Goal: Complete application form: Complete application form

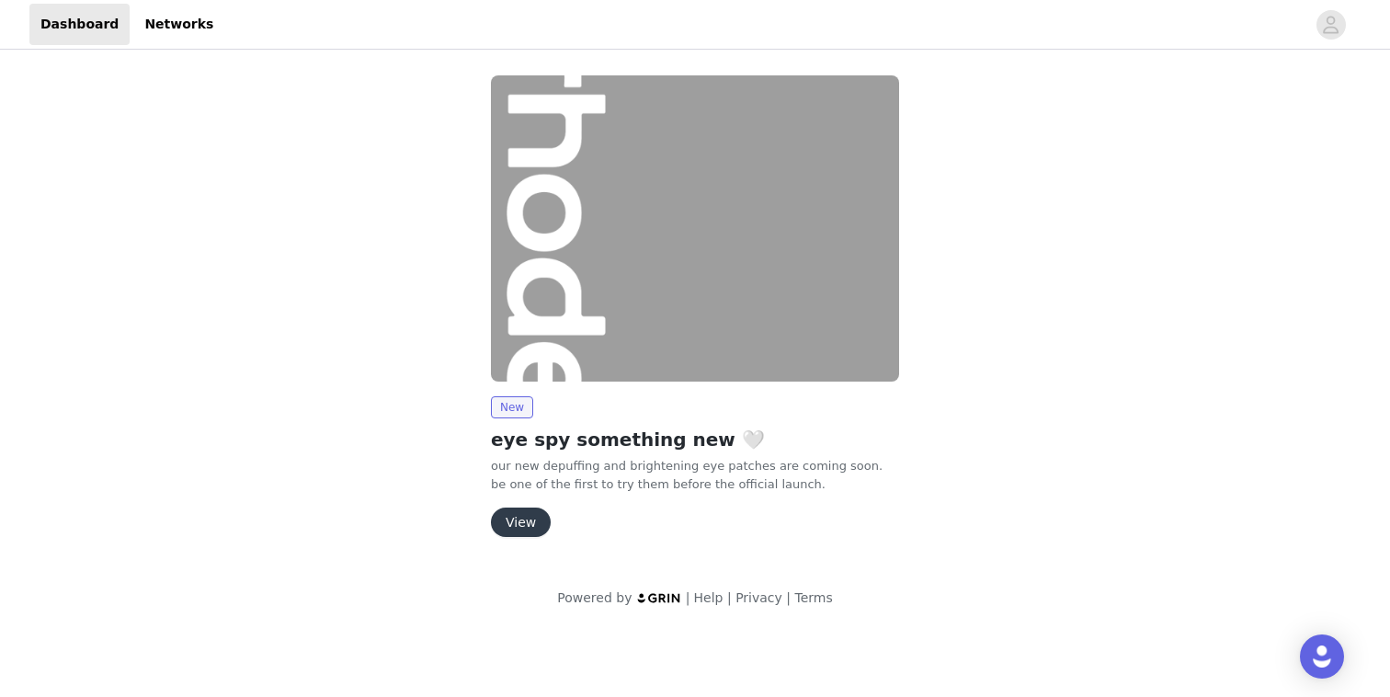
click at [518, 519] on button "View" at bounding box center [521, 521] width 60 height 29
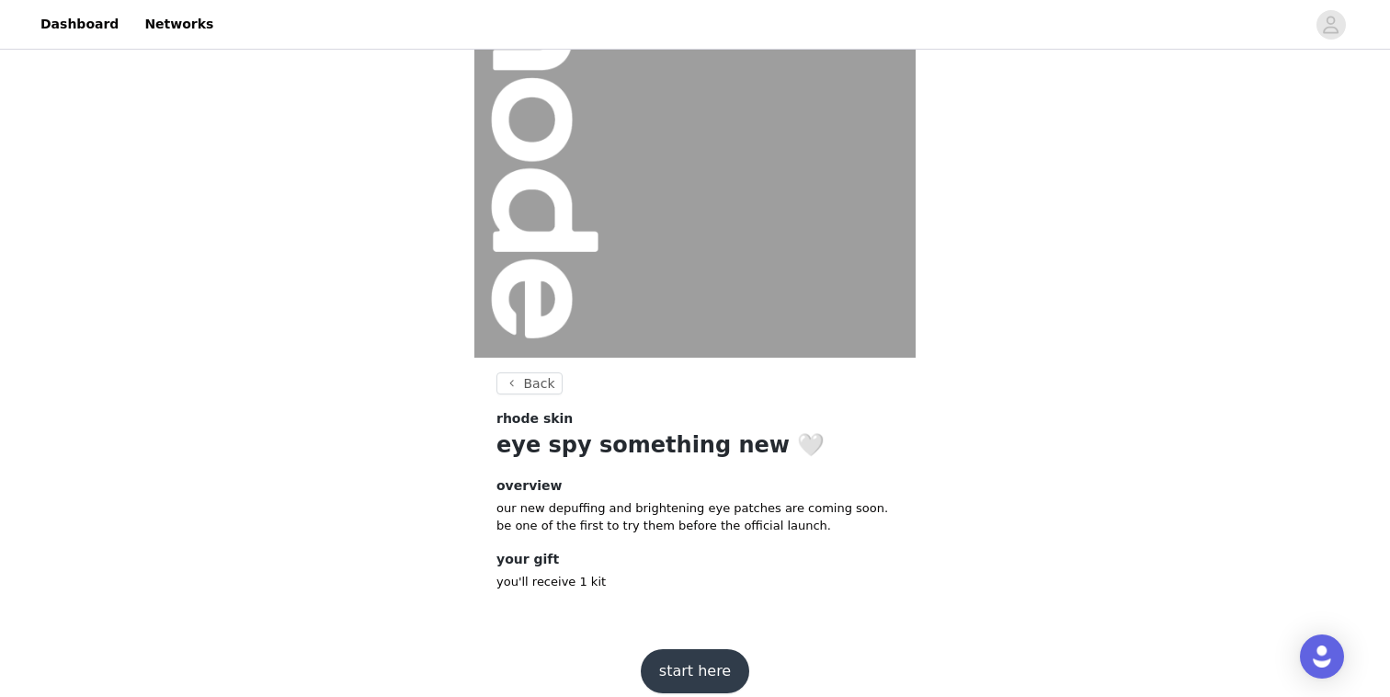
scroll to position [156, 0]
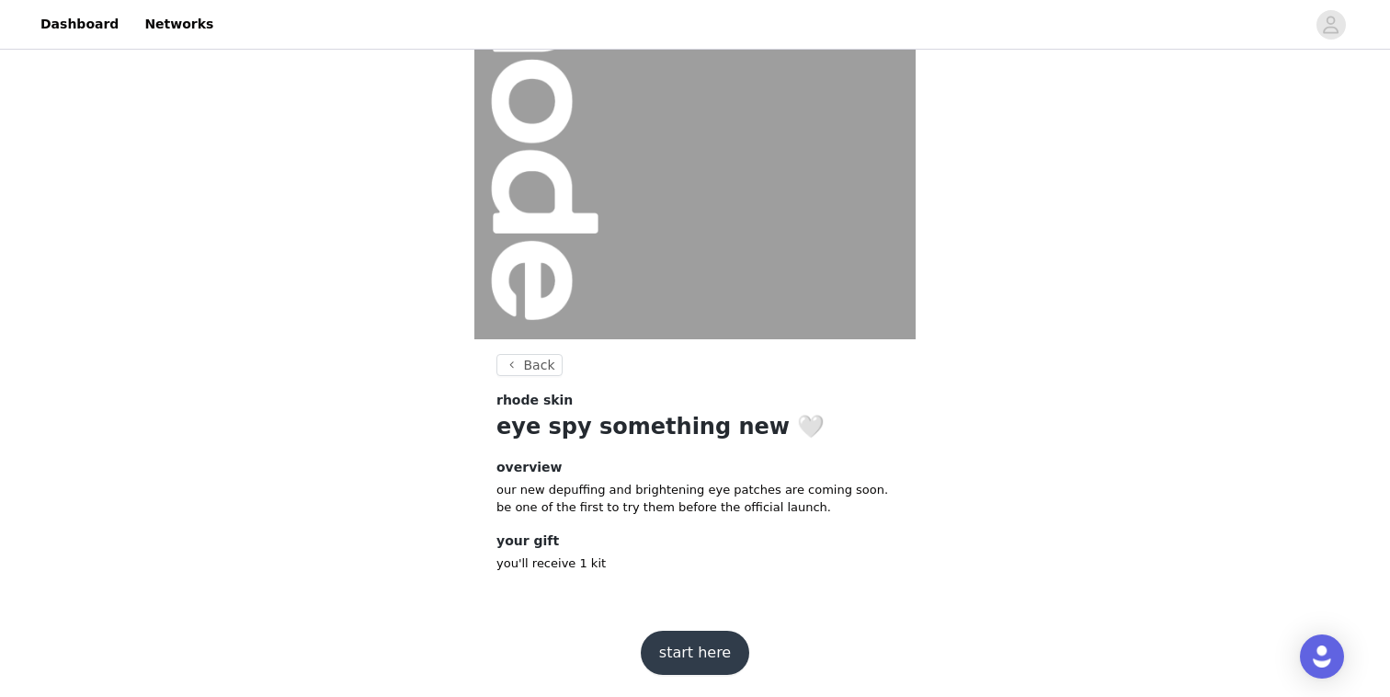
click at [708, 655] on button "start here" at bounding box center [695, 653] width 108 height 44
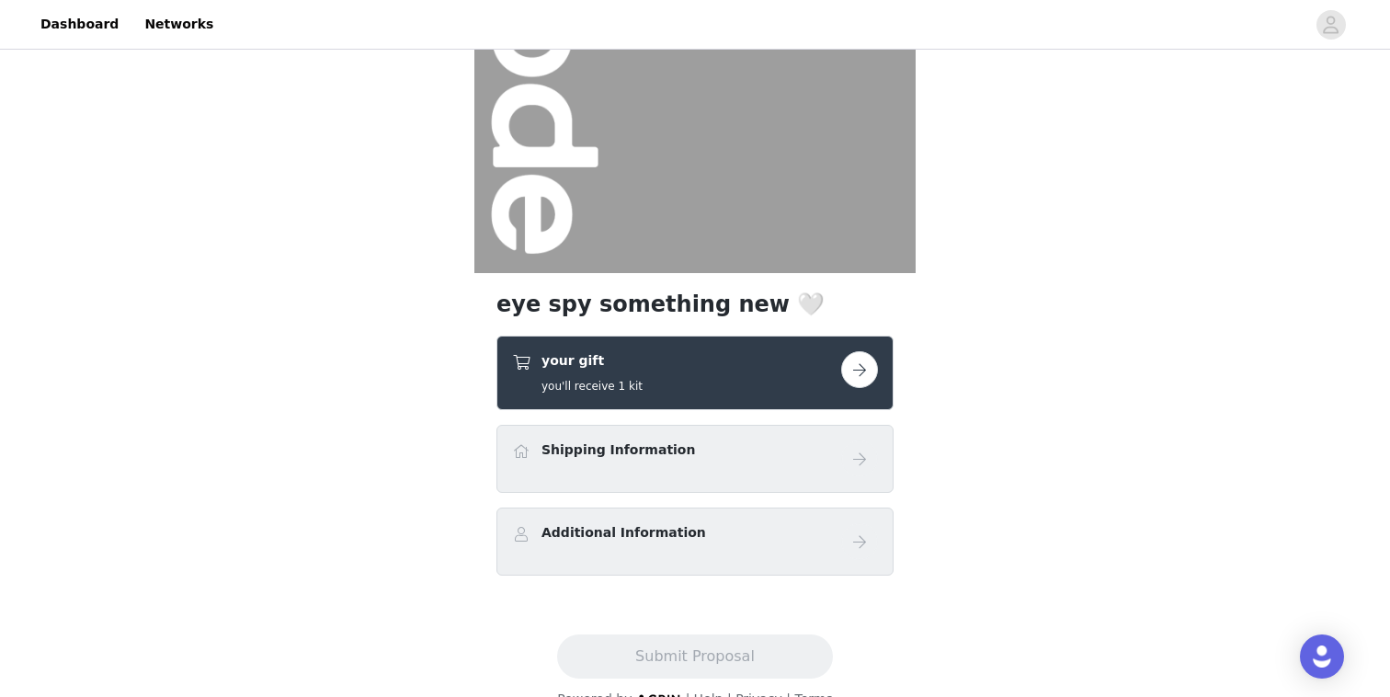
scroll to position [256, 0]
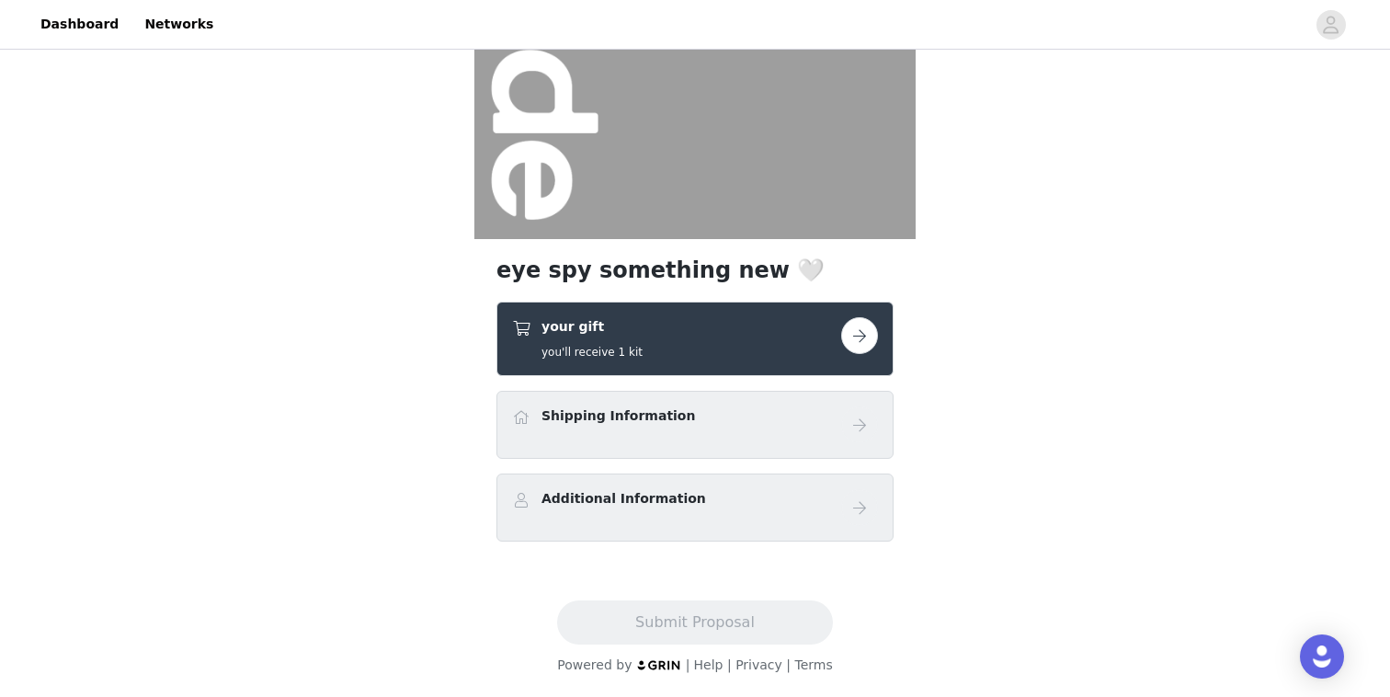
click at [718, 444] on div "Shipping Information" at bounding box center [694, 425] width 397 height 68
click at [863, 336] on button "button" at bounding box center [859, 335] width 37 height 37
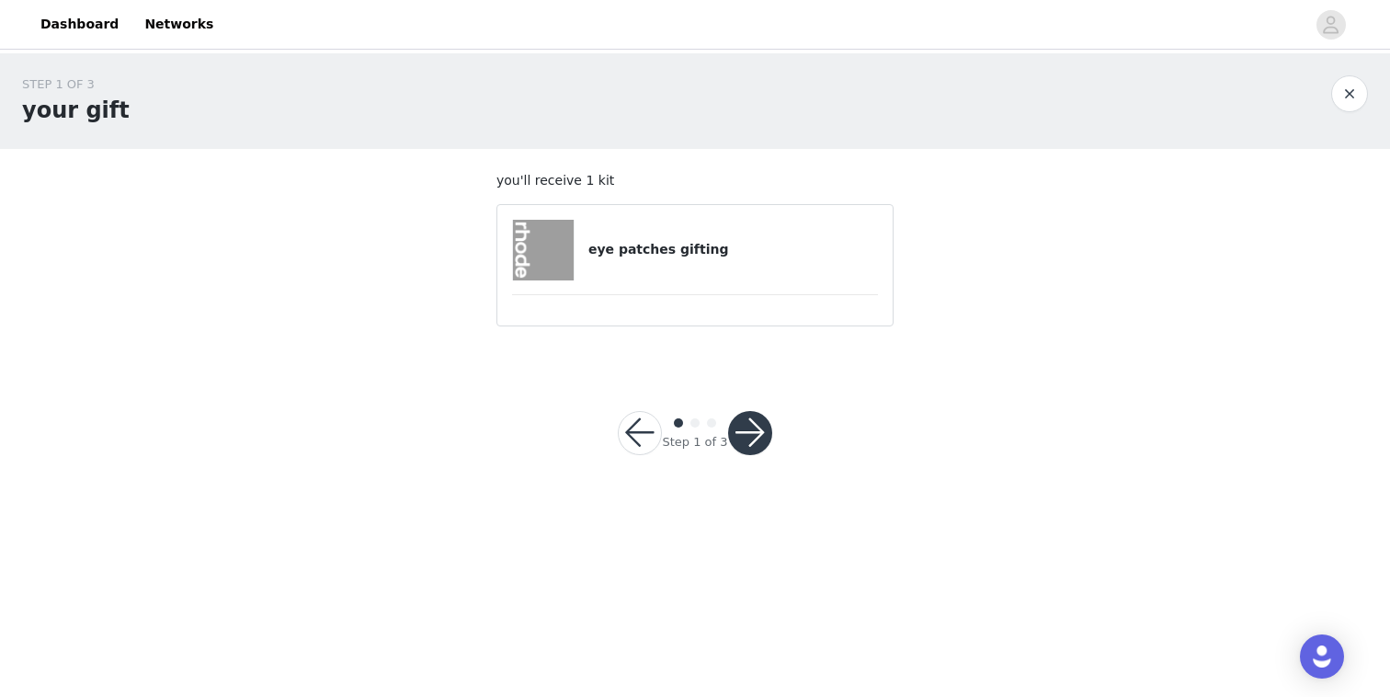
click at [708, 258] on h4 "eye patches gifting" at bounding box center [733, 249] width 290 height 19
click at [747, 430] on button "button" at bounding box center [750, 433] width 44 height 44
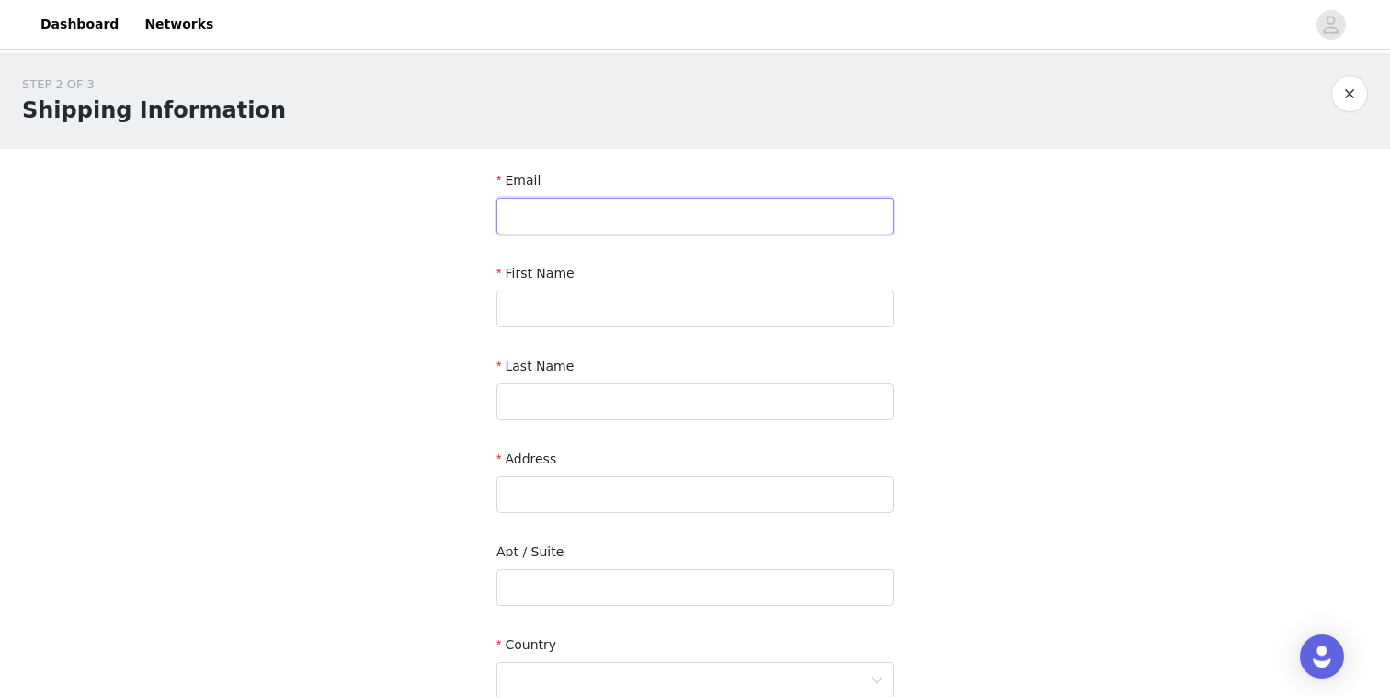
click at [734, 203] on input "text" at bounding box center [694, 216] width 397 height 37
type input "[EMAIL_ADDRESS][DOMAIN_NAME]"
type input "Livia"
type input "[PERSON_NAME]"
type input "[STREET_ADDRESS]"
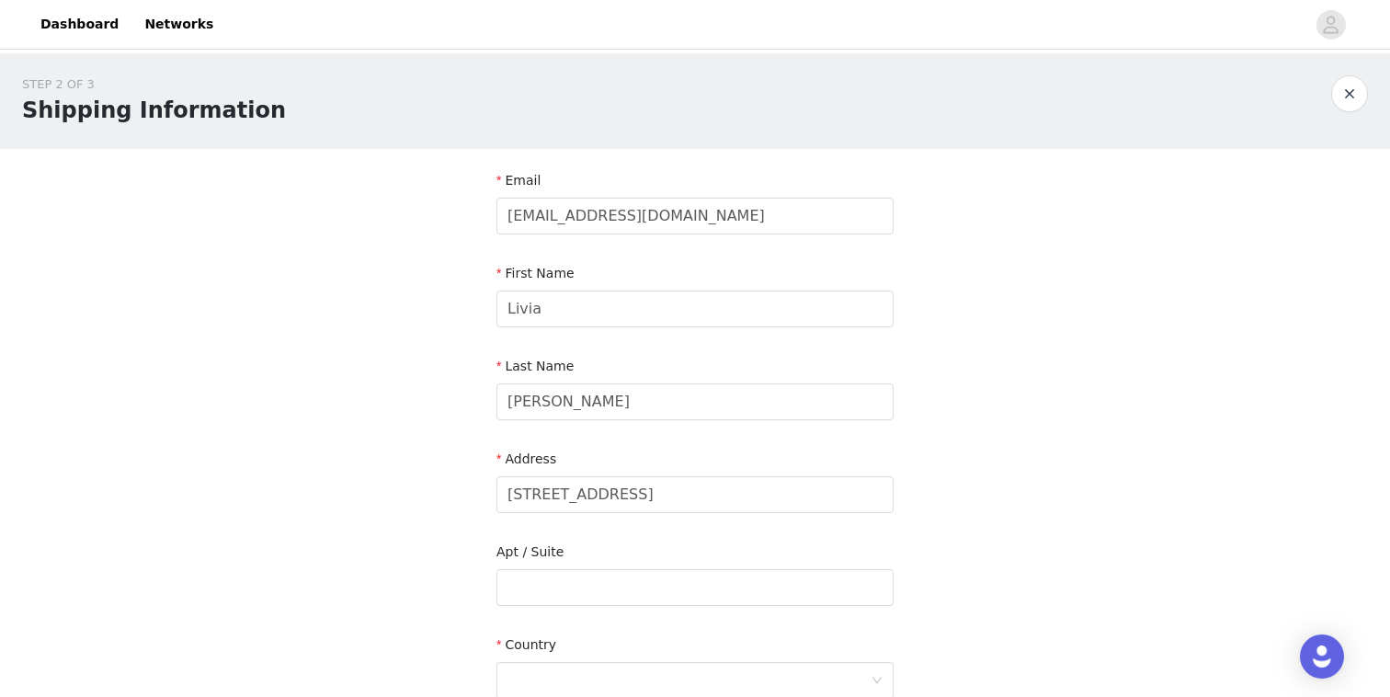
type input "[GEOGRAPHIC_DATA]"
type input "M3J1A8"
type input "4168443440"
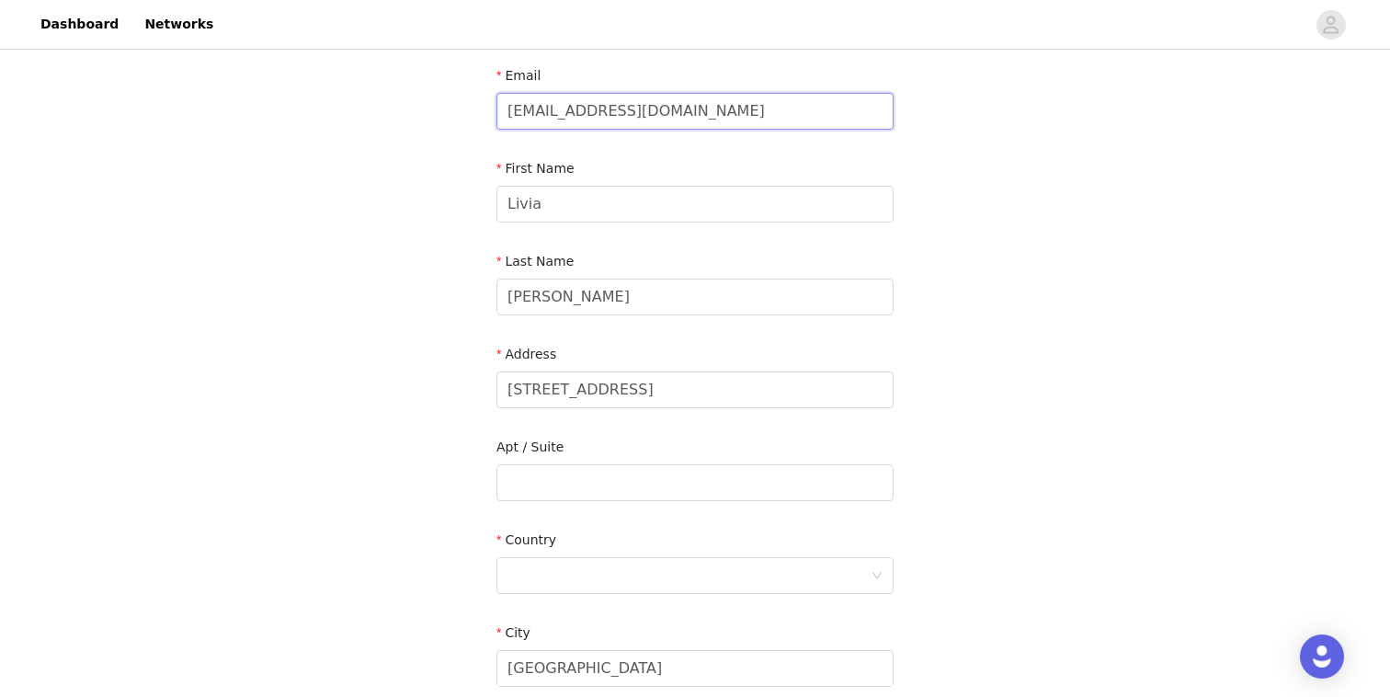
scroll to position [122, 0]
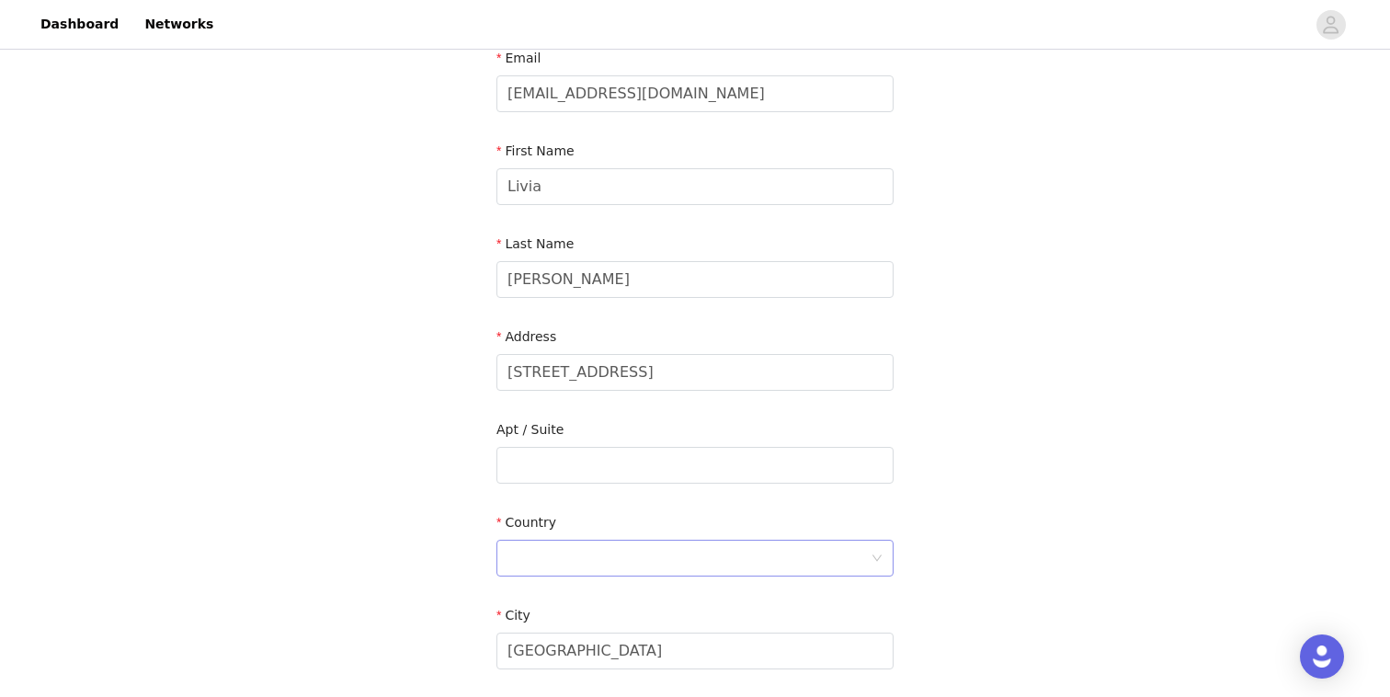
click at [696, 547] on div at bounding box center [688, 557] width 363 height 35
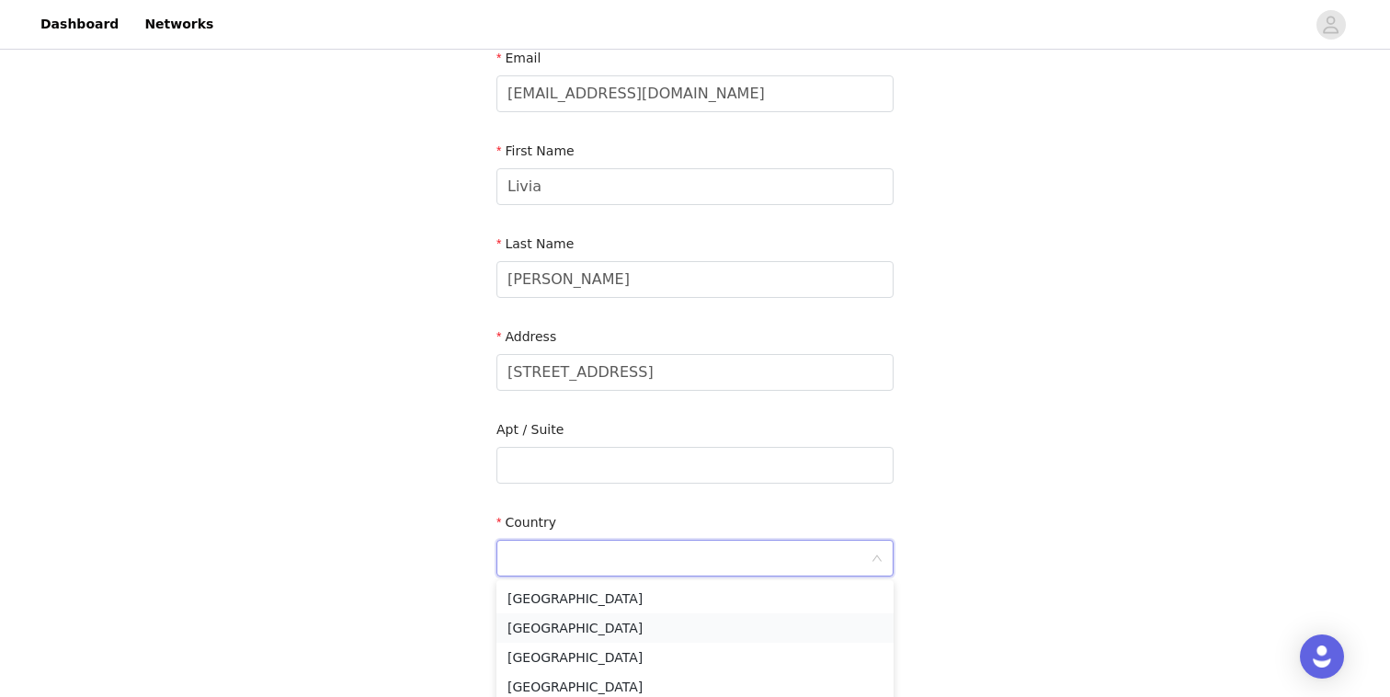
click at [642, 627] on li "[GEOGRAPHIC_DATA]" at bounding box center [694, 627] width 397 height 29
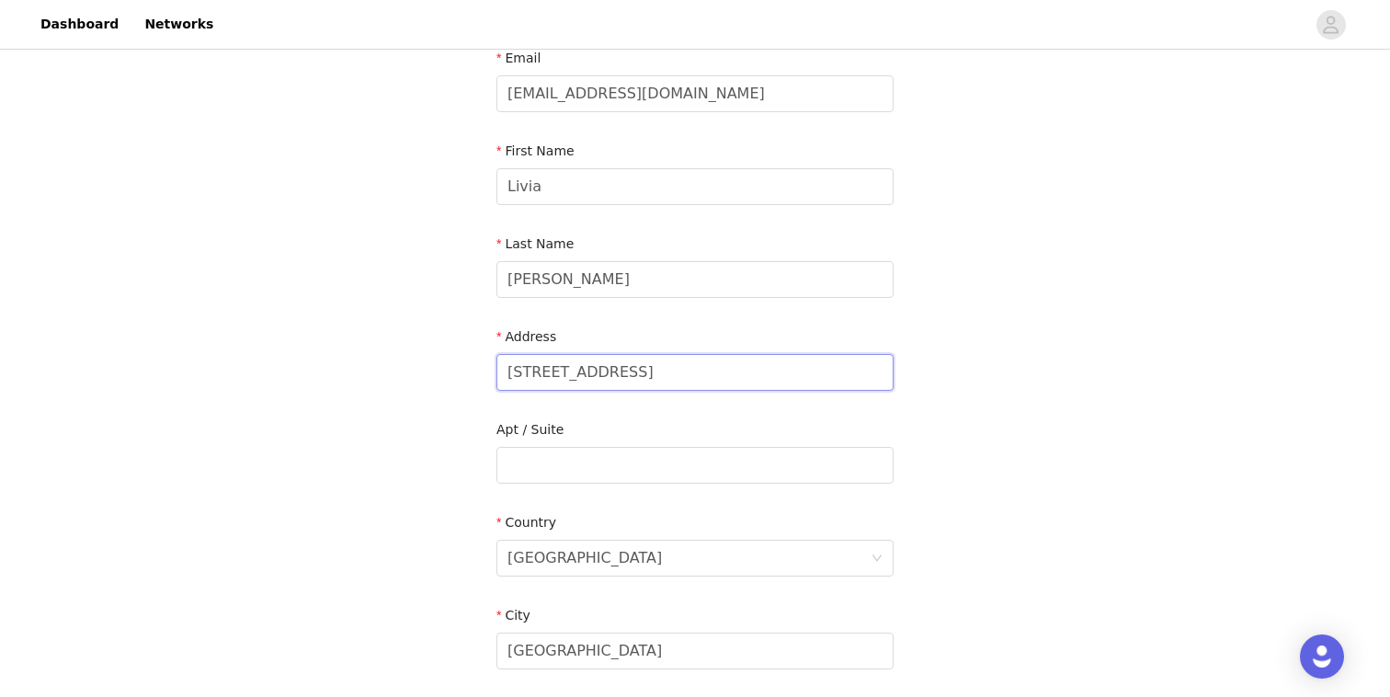
drag, startPoint x: 635, startPoint y: 371, endPoint x: 887, endPoint y: 372, distance: 251.9
click at [887, 372] on input "[STREET_ADDRESS]" at bounding box center [694, 372] width 397 height 37
type input "[STREET_ADDRESS]"
click at [1151, 360] on div "STEP 2 OF 3 Shipping Information Email [EMAIL_ADDRESS][DOMAIN_NAME] First Name …" at bounding box center [695, 465] width 1390 height 1068
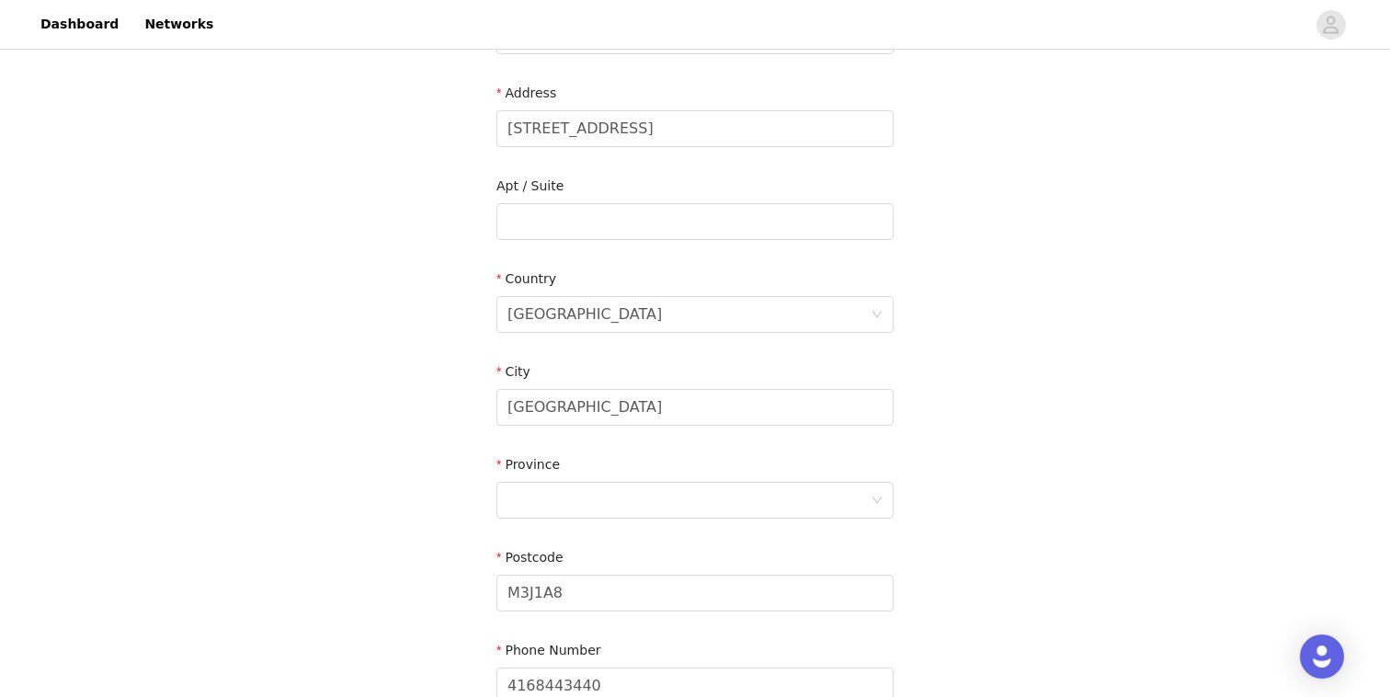
scroll to position [396, 0]
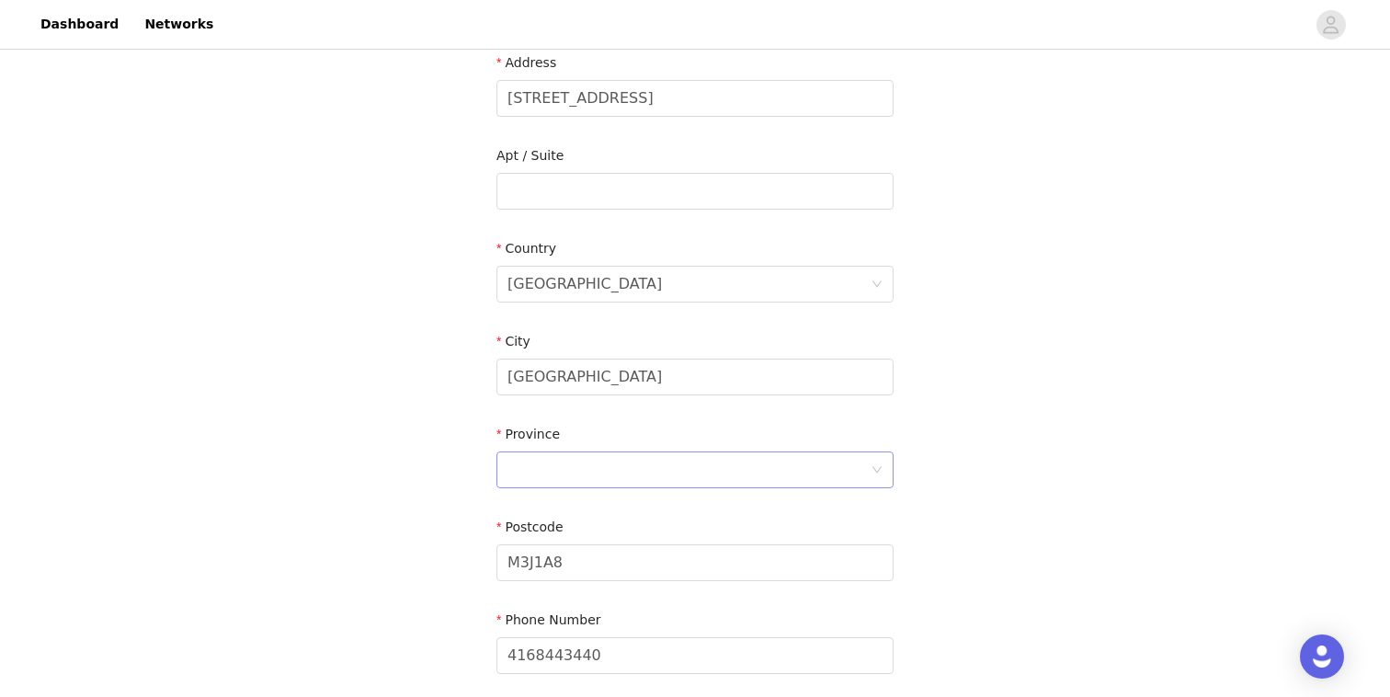
click at [677, 470] on div at bounding box center [688, 469] width 363 height 35
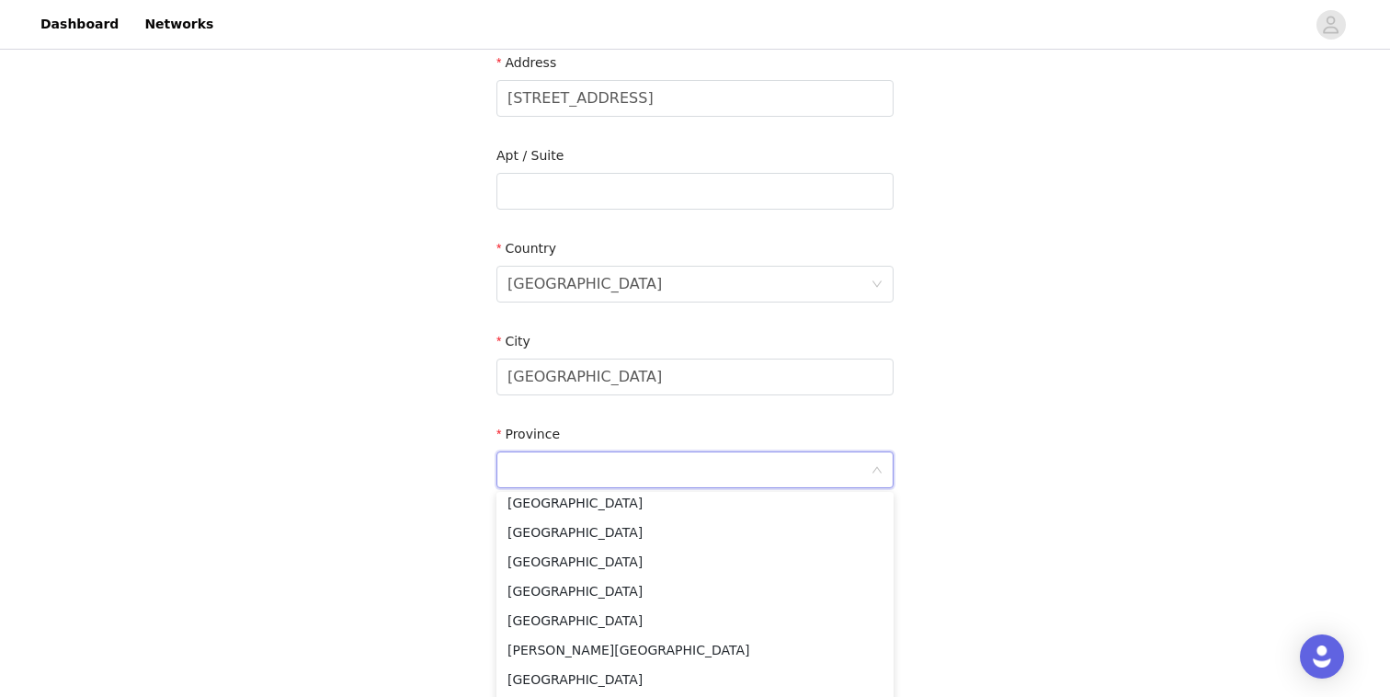
scroll to position [132, 0]
click at [639, 618] on li "[GEOGRAPHIC_DATA]" at bounding box center [694, 612] width 397 height 29
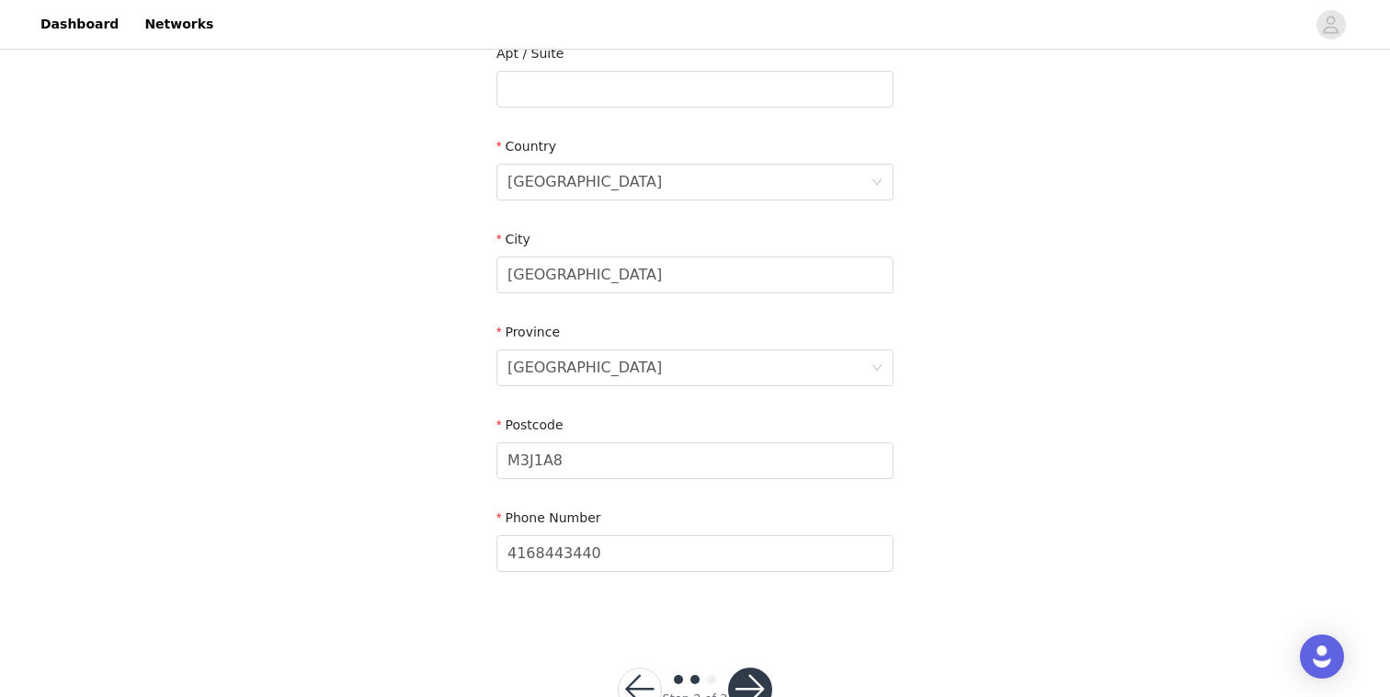
scroll to position [556, 0]
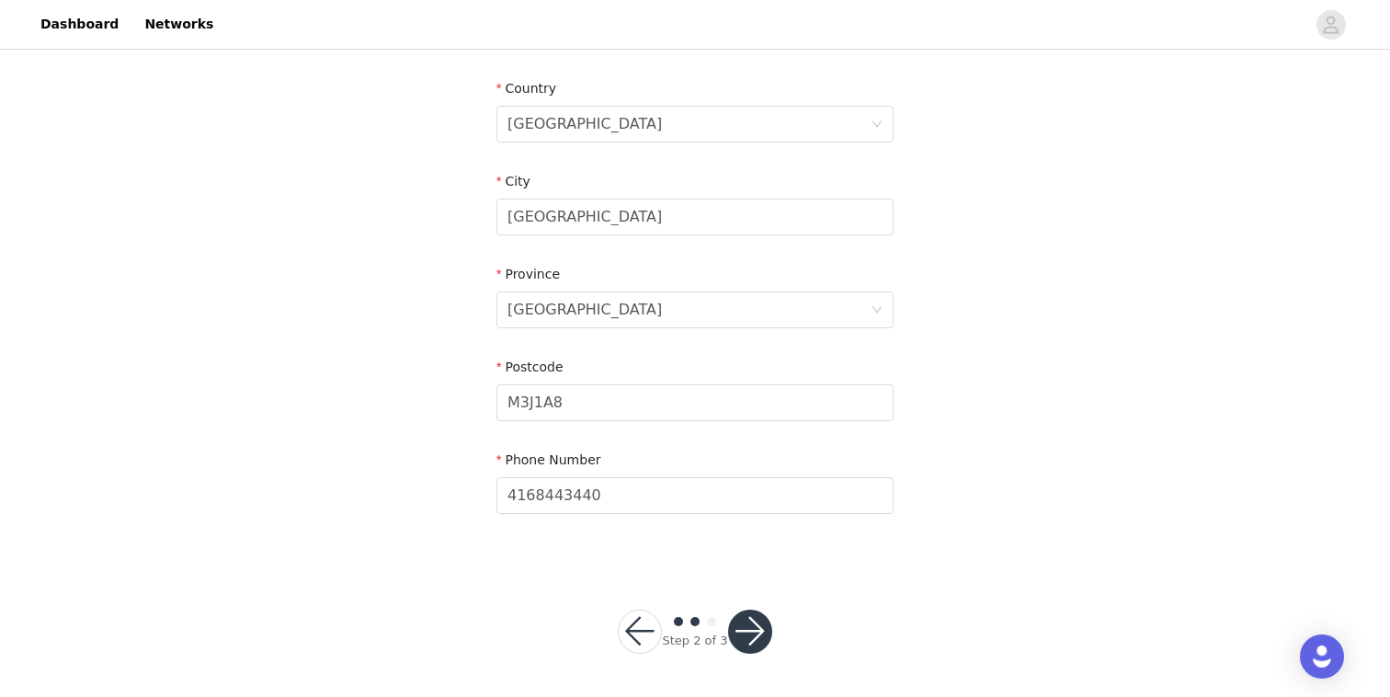
click at [745, 635] on button "button" at bounding box center [750, 631] width 44 height 44
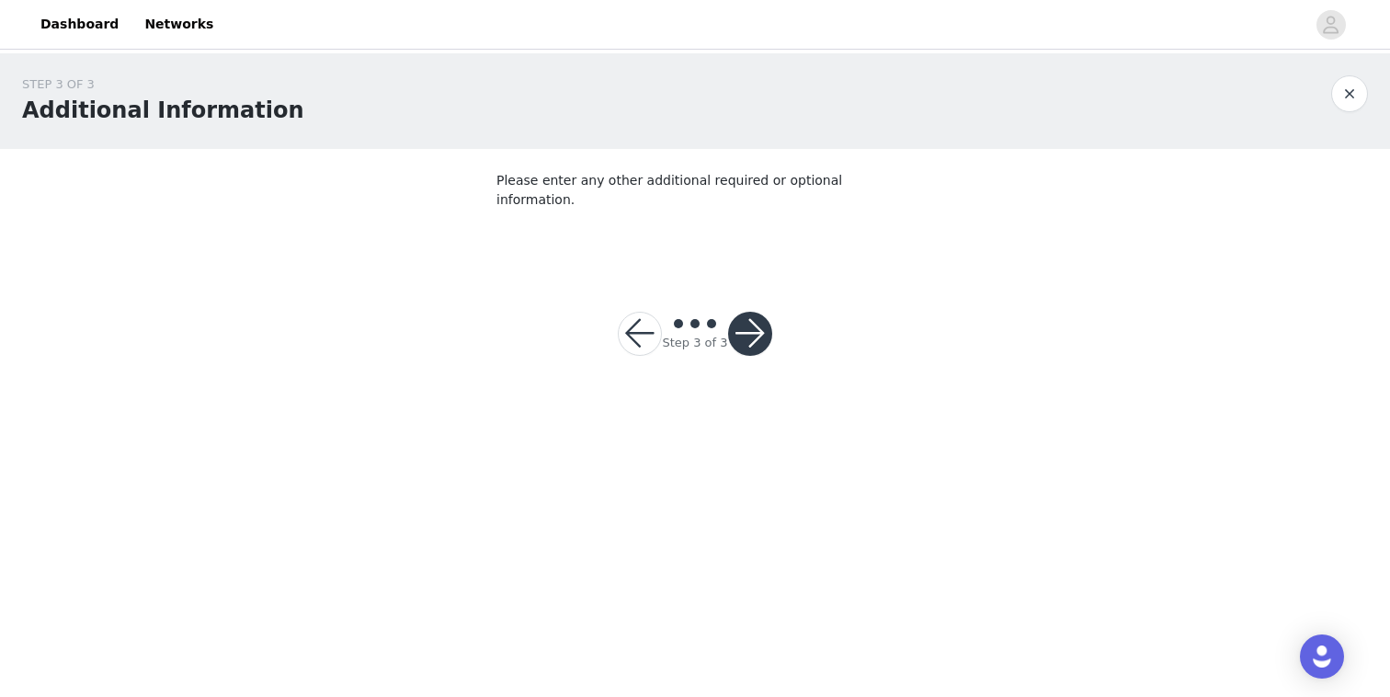
click at [757, 312] on button "button" at bounding box center [750, 334] width 44 height 44
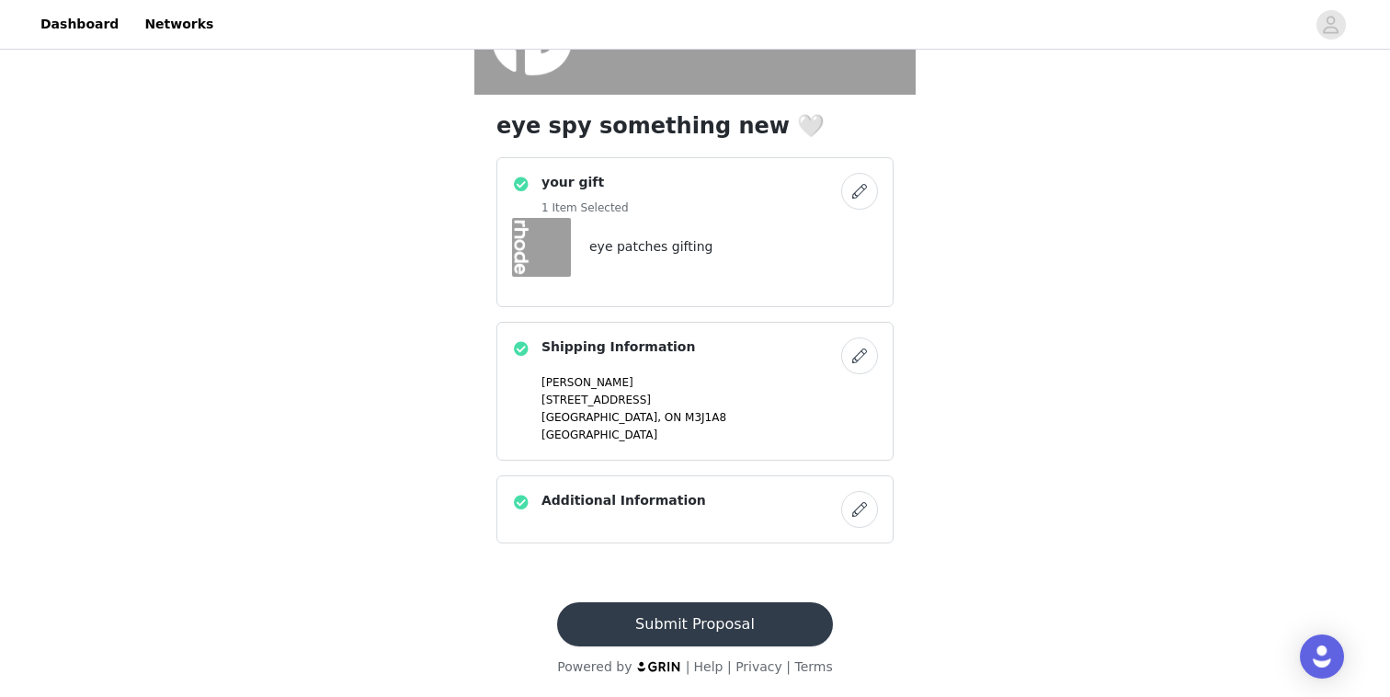
scroll to position [402, 0]
click at [636, 631] on button "Submit Proposal" at bounding box center [694, 623] width 275 height 44
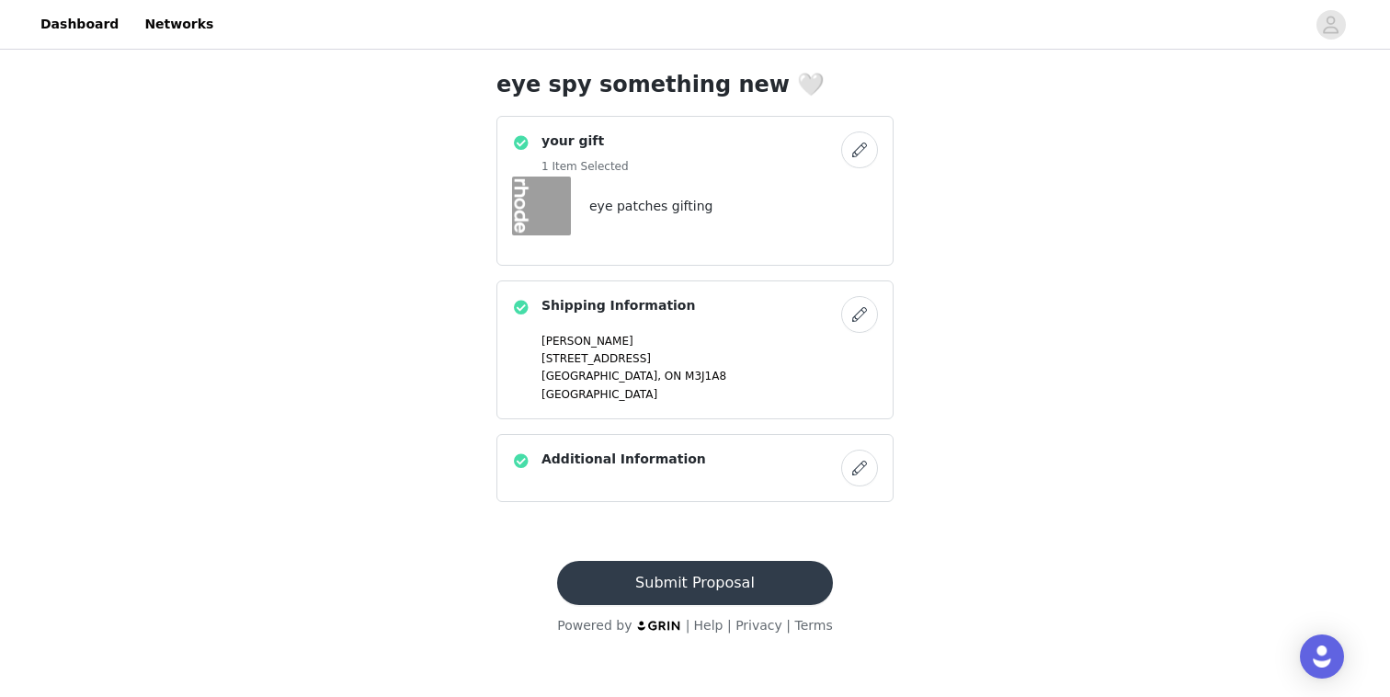
scroll to position [0, 0]
